Goal: Task Accomplishment & Management: Complete application form

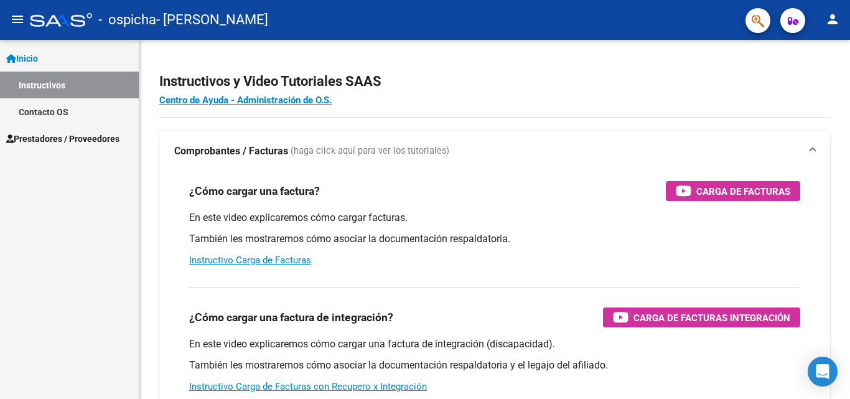
click at [55, 88] on link "Instructivos" at bounding box center [69, 85] width 139 height 27
click at [54, 142] on span "Prestadores / Proveedores" at bounding box center [62, 139] width 113 height 14
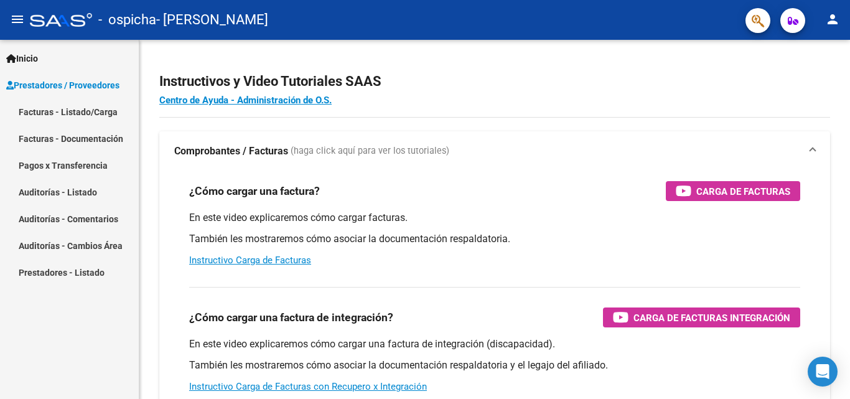
click at [57, 109] on link "Facturas - Listado/Carga" at bounding box center [69, 111] width 139 height 27
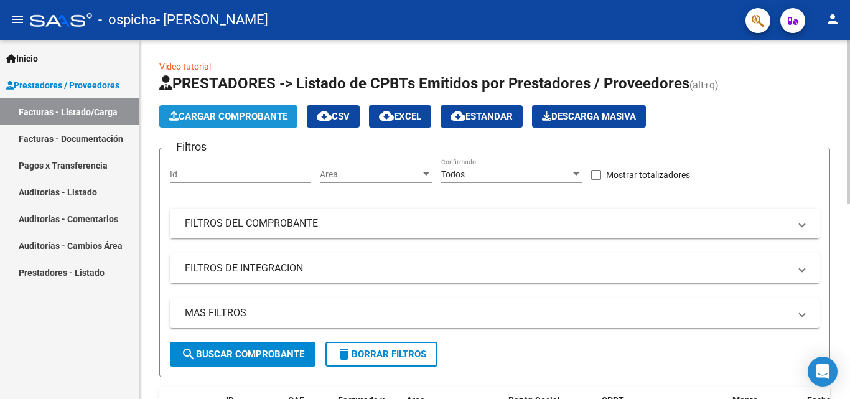
click at [248, 106] on button "Cargar Comprobante" at bounding box center [228, 116] width 138 height 22
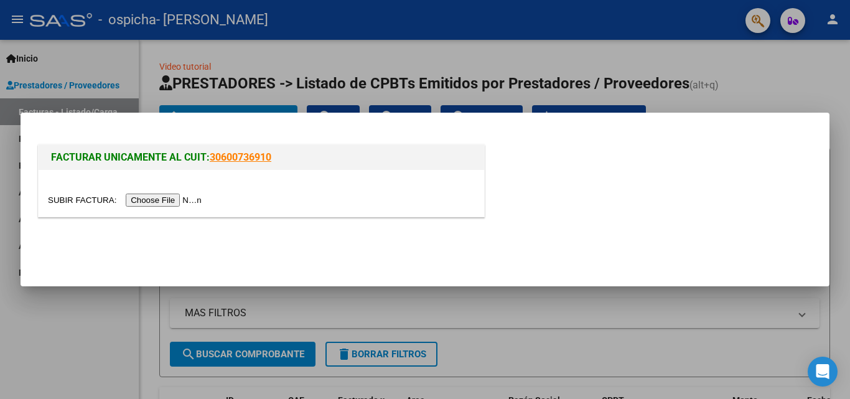
click at [158, 198] on input "file" at bounding box center [126, 199] width 157 height 13
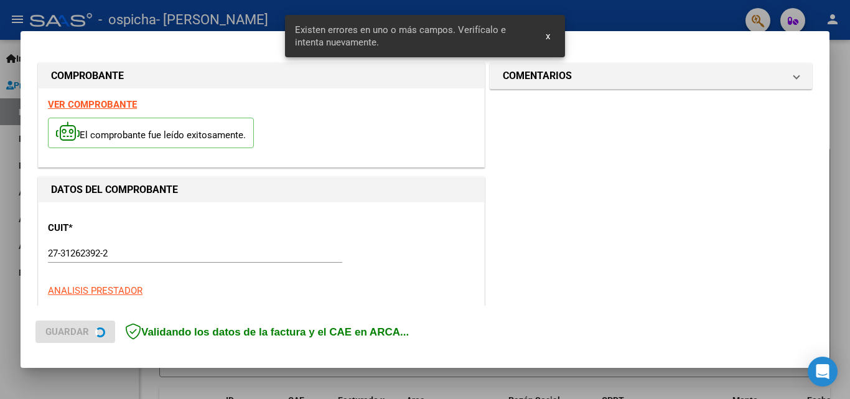
scroll to position [304, 0]
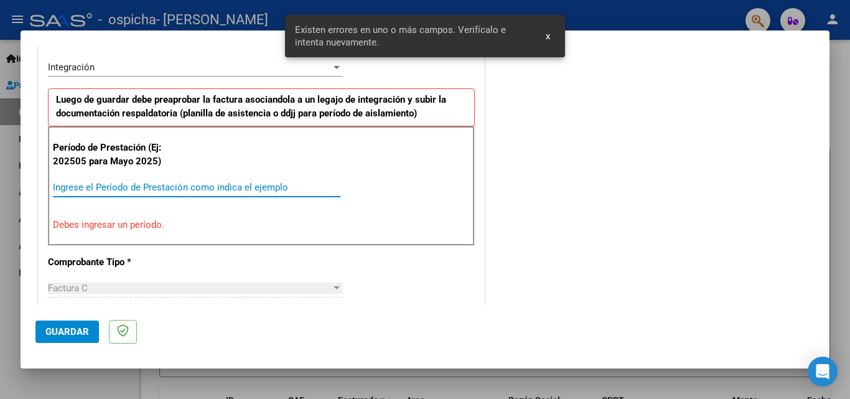
click at [183, 182] on input "Ingrese el Período de Prestación como indica el ejemplo" at bounding box center [196, 187] width 287 height 11
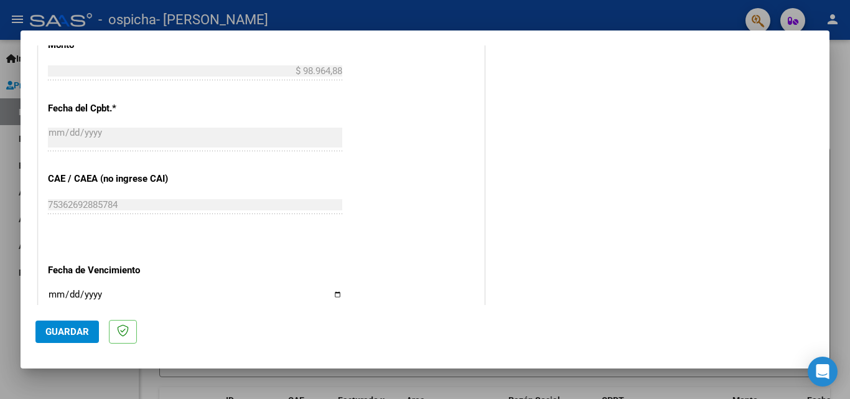
scroll to position [740, 0]
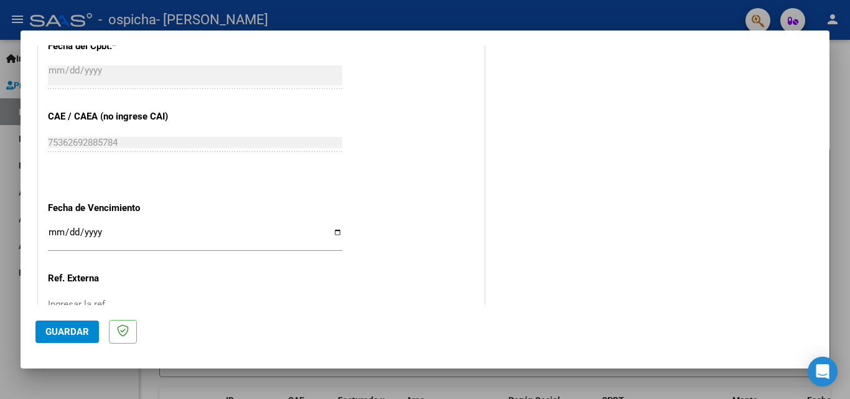
type input "202508"
click at [206, 235] on input "Ingresar la fecha" at bounding box center [195, 237] width 294 height 20
drag, startPoint x: 444, startPoint y: 229, endPoint x: 433, endPoint y: 228, distance: 11.3
click at [337, 233] on input "Ingresar la fecha" at bounding box center [195, 237] width 294 height 20
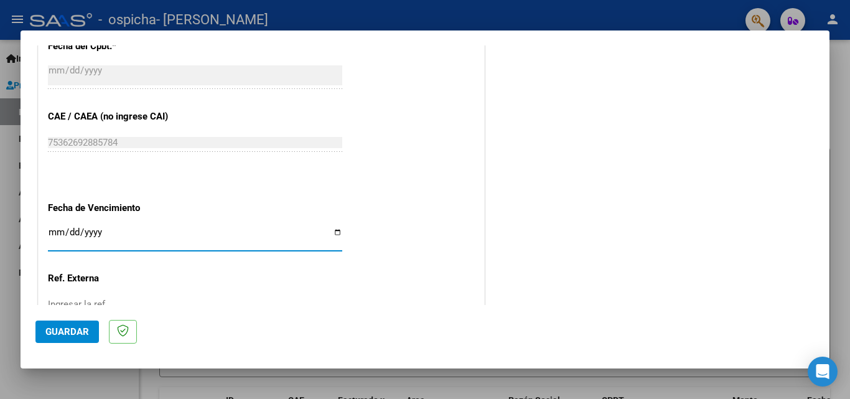
type input "[DATE]"
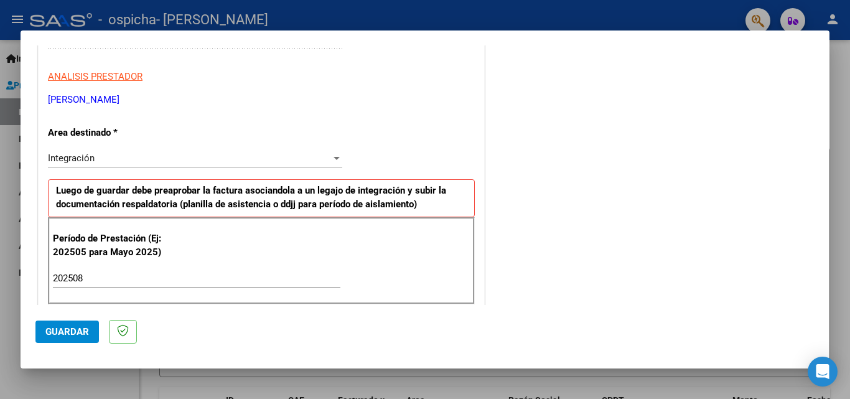
scroll to position [338, 0]
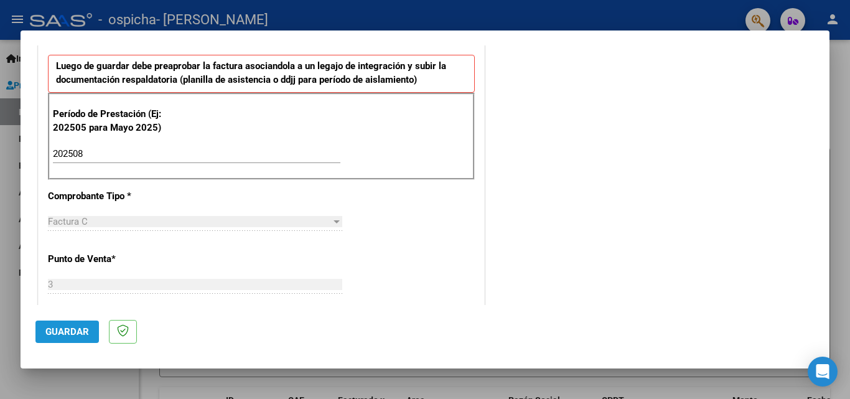
click at [67, 327] on span "Guardar" at bounding box center [67, 331] width 44 height 11
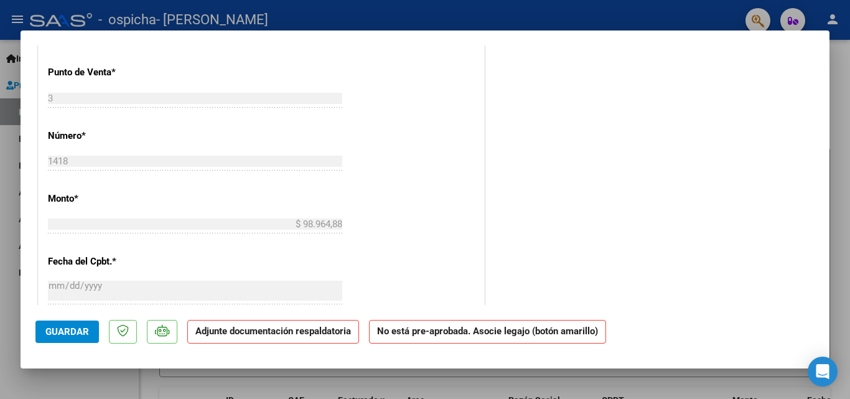
scroll to position [75, 0]
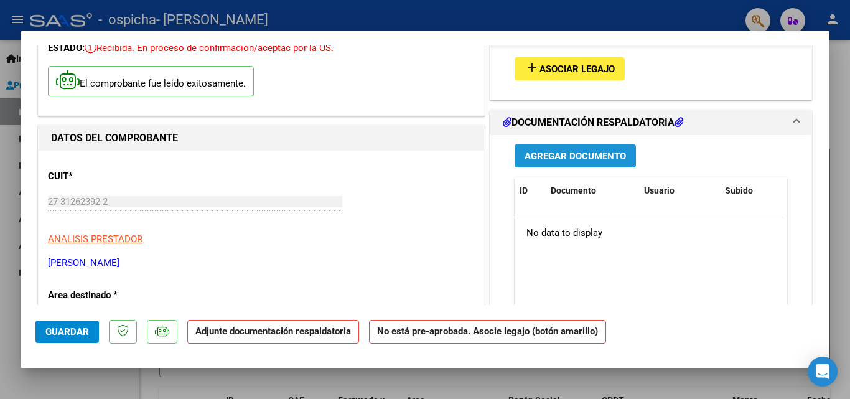
click at [583, 156] on span "Agregar Documento" at bounding box center [574, 156] width 101 height 11
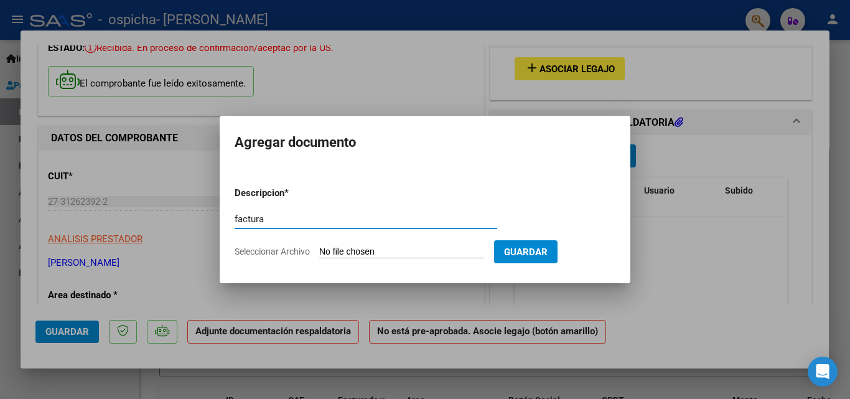
type input "factura"
click at [339, 253] on input "Seleccionar Archivo" at bounding box center [401, 252] width 165 height 12
type input "C:\fakepath\27312623922_011_00003_00001418.pdf"
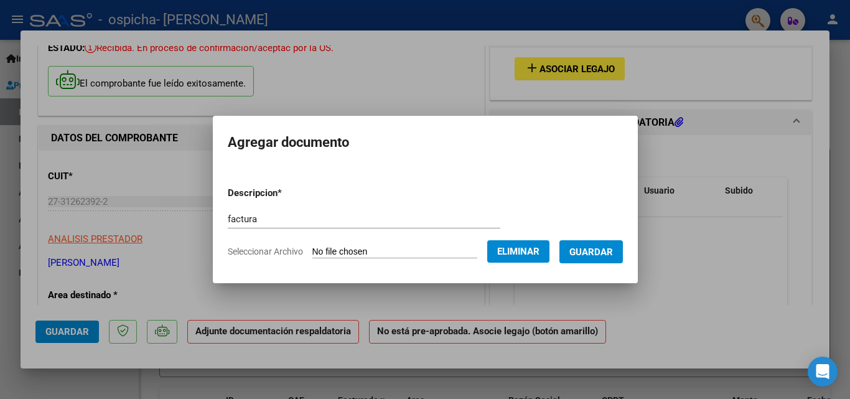
click at [592, 250] on span "Guardar" at bounding box center [591, 251] width 44 height 11
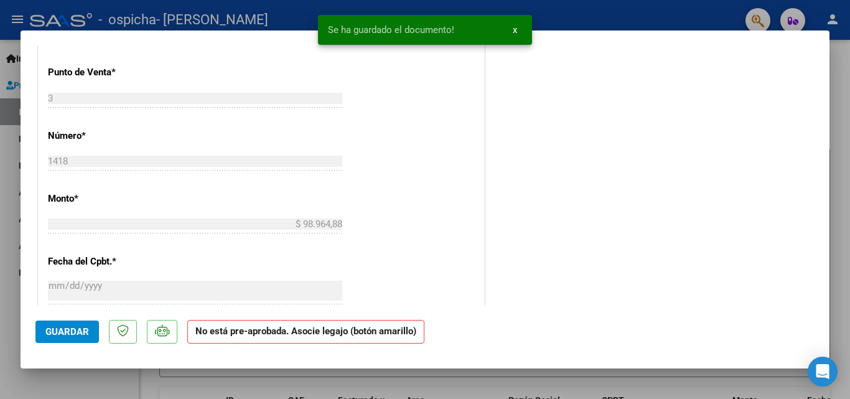
scroll to position [137, 0]
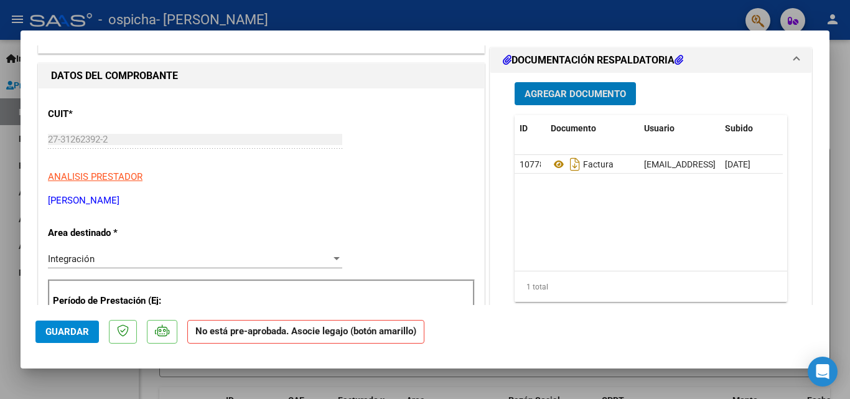
click at [602, 93] on span "Agregar Documento" at bounding box center [574, 93] width 101 height 11
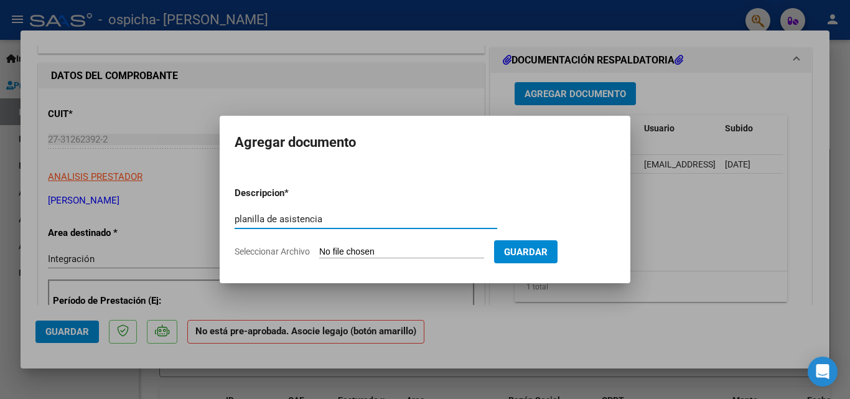
type input "planilla de asistencia"
click at [327, 255] on input "Seleccionar Archivo" at bounding box center [401, 252] width 165 height 12
click at [399, 246] on input "Seleccionar Archivo" at bounding box center [401, 252] width 165 height 12
type input "C:\fakepath\[PERSON_NAME] [DATE] 22-31-54.pdf"
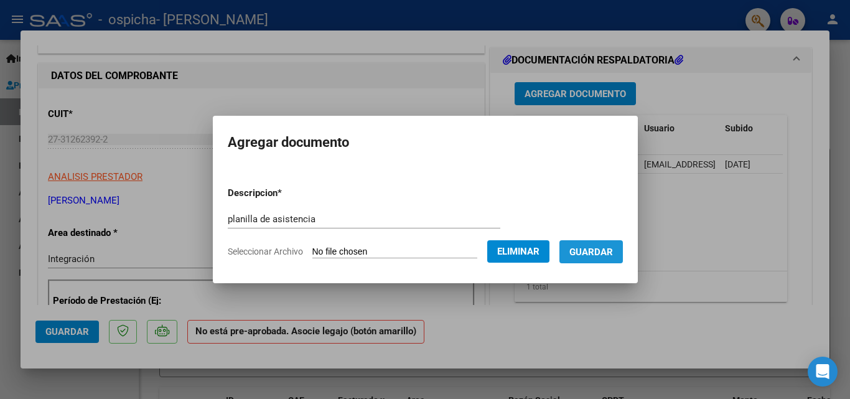
click at [603, 253] on span "Guardar" at bounding box center [591, 251] width 44 height 11
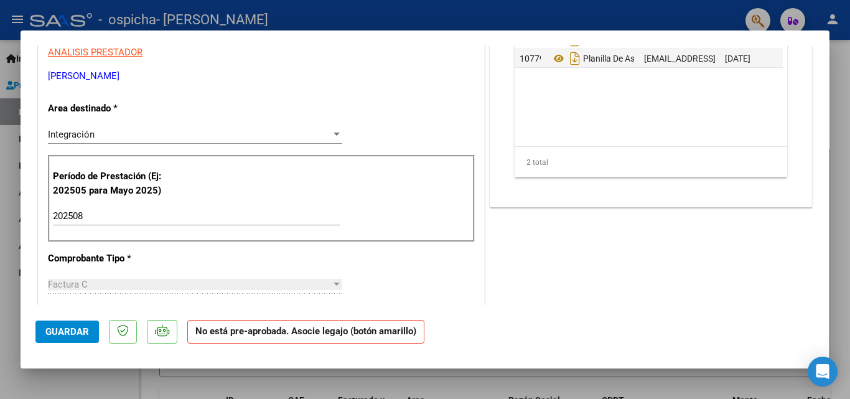
scroll to position [0, 0]
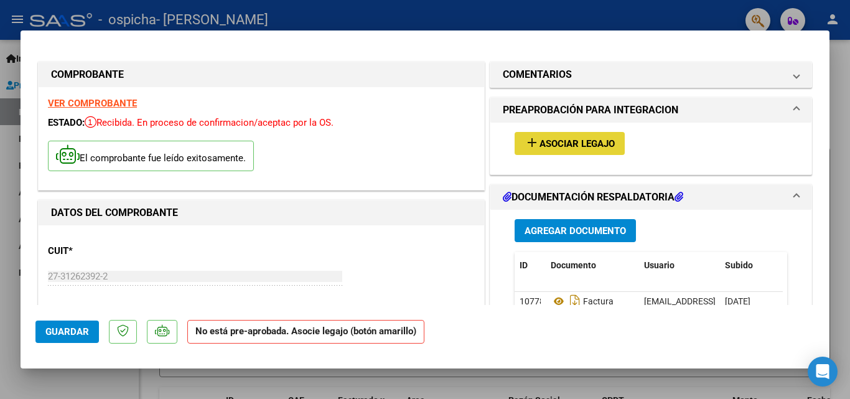
click at [586, 137] on button "add Asociar Legajo" at bounding box center [569, 143] width 110 height 23
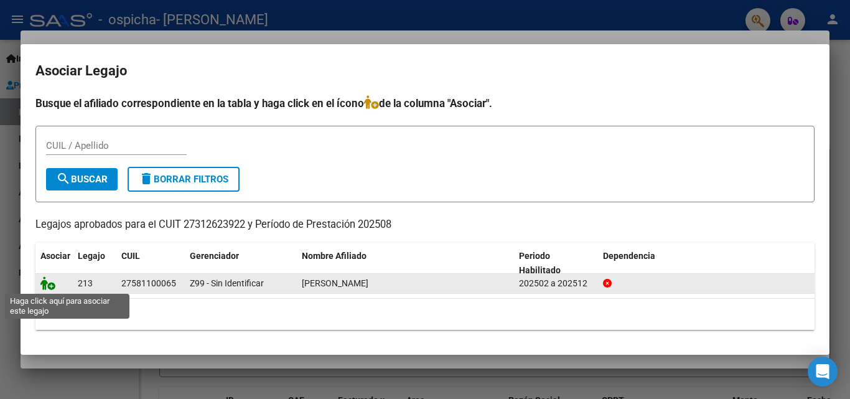
click at [50, 282] on icon at bounding box center [47, 283] width 15 height 14
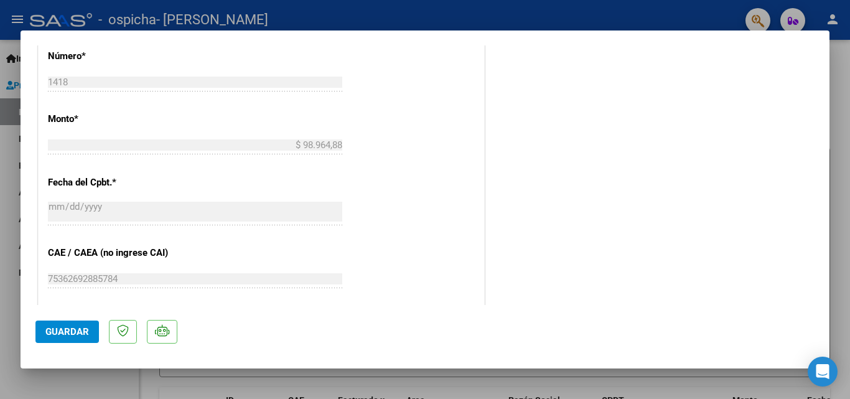
scroll to position [854, 0]
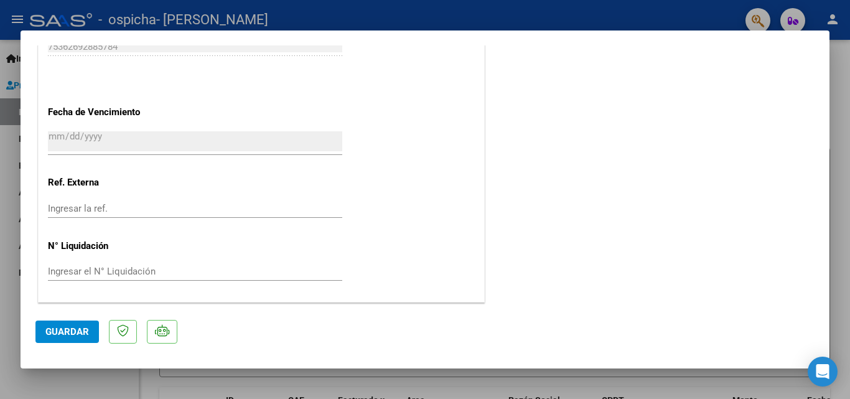
click at [73, 340] on button "Guardar" at bounding box center [66, 331] width 63 height 22
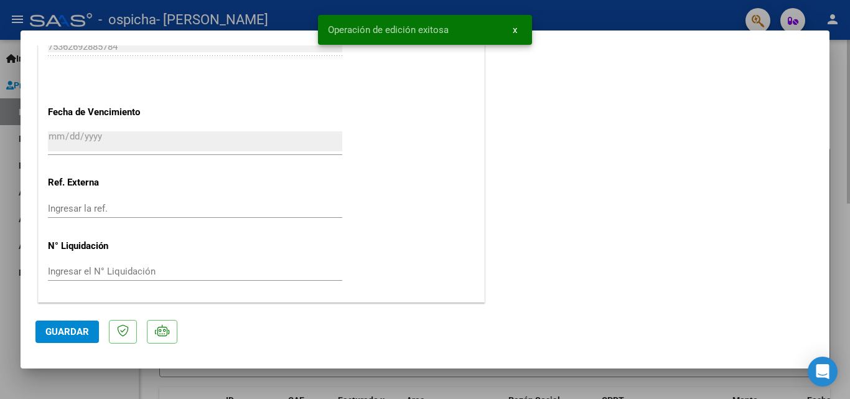
drag, startPoint x: 843, startPoint y: 100, endPoint x: 837, endPoint y: 101, distance: 6.3
click at [843, 101] on div at bounding box center [425, 199] width 850 height 399
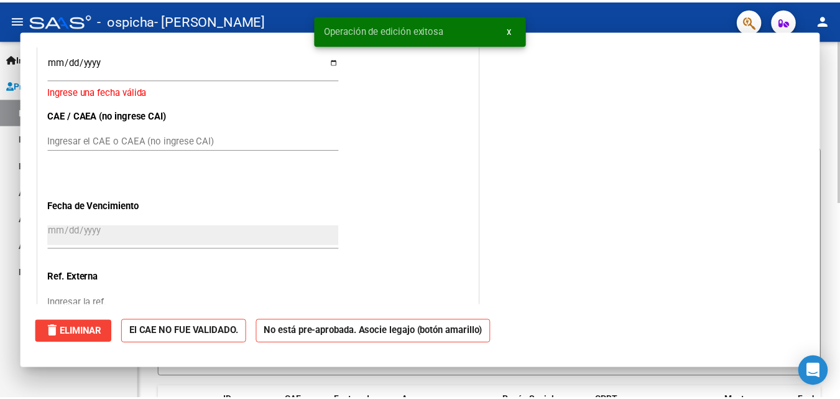
scroll to position [0, 0]
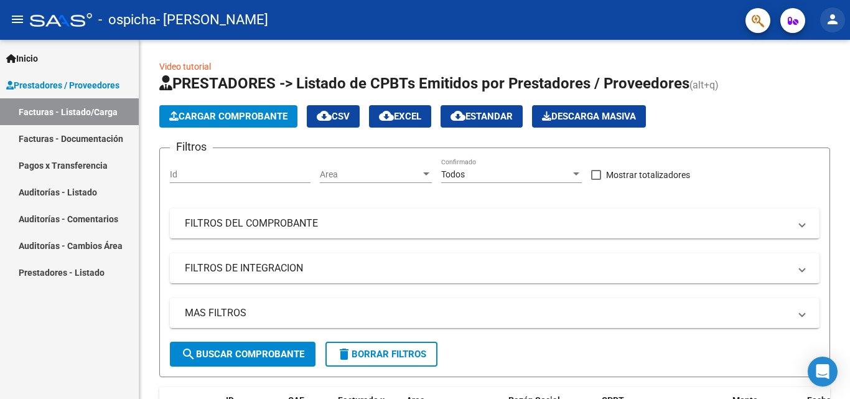
click at [827, 29] on button "person" at bounding box center [832, 19] width 25 height 25
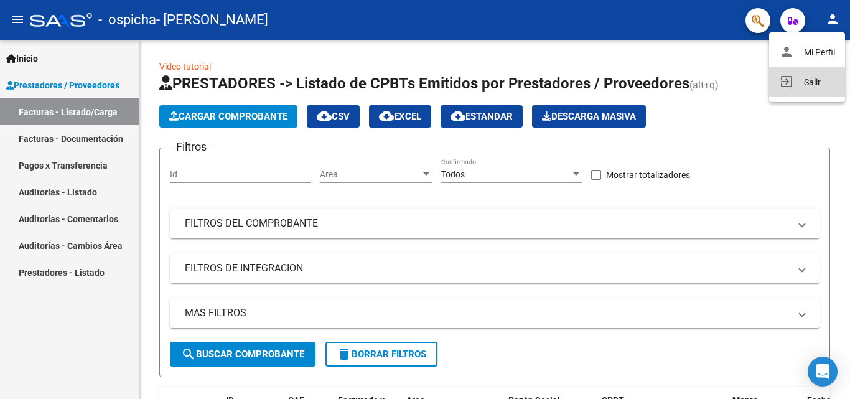
click at [802, 78] on button "exit_to_app Salir" at bounding box center [807, 82] width 76 height 30
